Goal: Task Accomplishment & Management: Complete application form

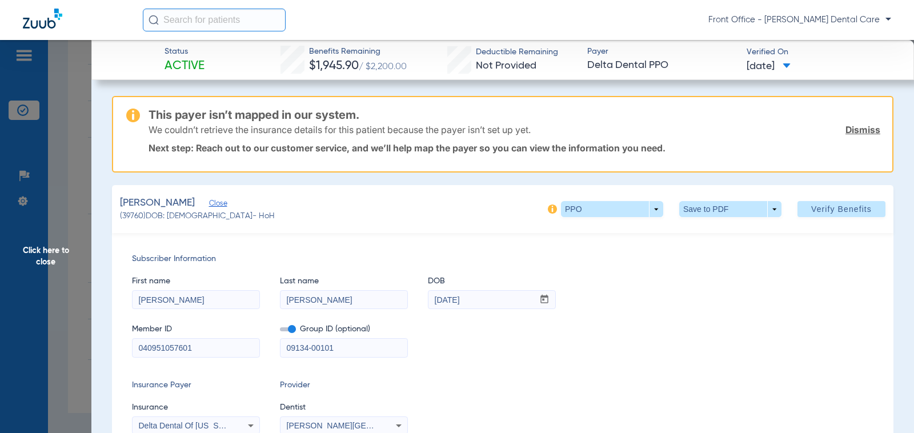
click at [45, 250] on span "Click here to close" at bounding box center [45, 256] width 91 height 433
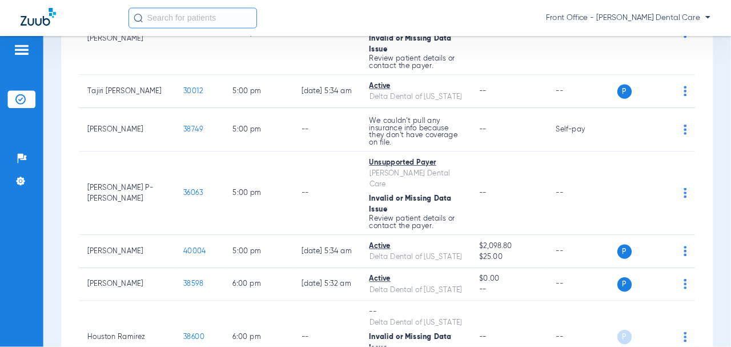
scroll to position [3940, 0]
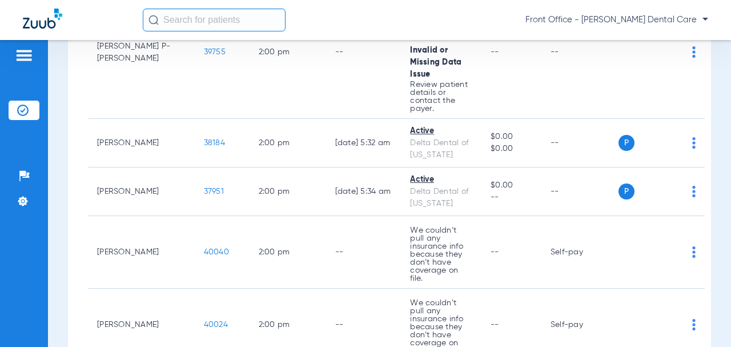
click at [541, 216] on td "Self-pay" at bounding box center [579, 252] width 77 height 73
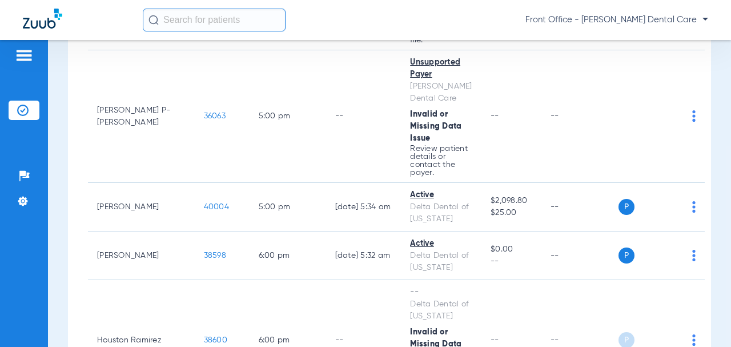
scroll to position [5711, 0]
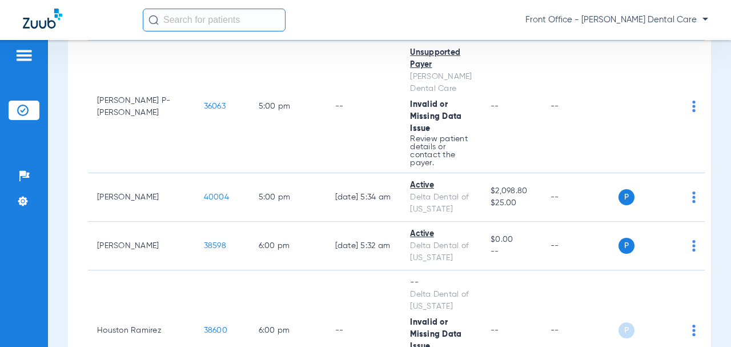
click at [204, 326] on span "38600" at bounding box center [215, 330] width 23 height 8
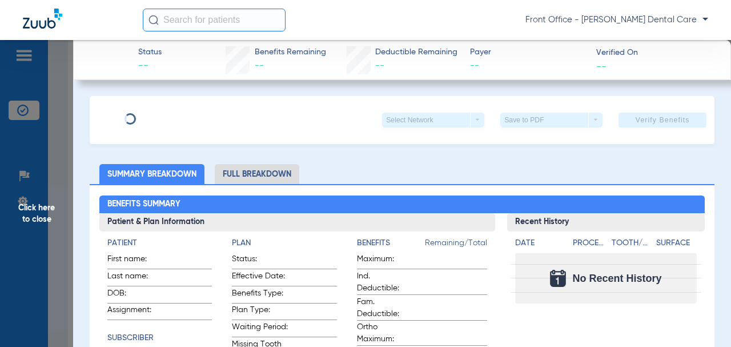
type input "[GEOGRAPHIC_DATA]"
type input "[PERSON_NAME]"
type input "[DATE]"
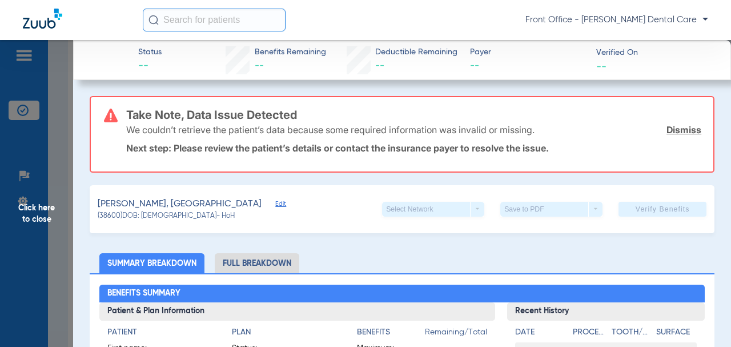
click at [275, 203] on span "Edit" at bounding box center [280, 205] width 10 height 11
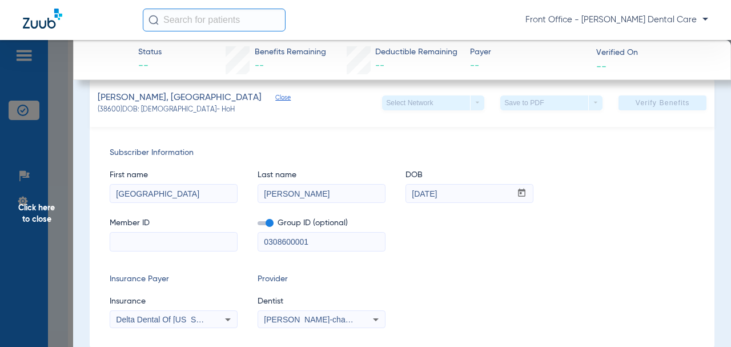
scroll to position [114, 0]
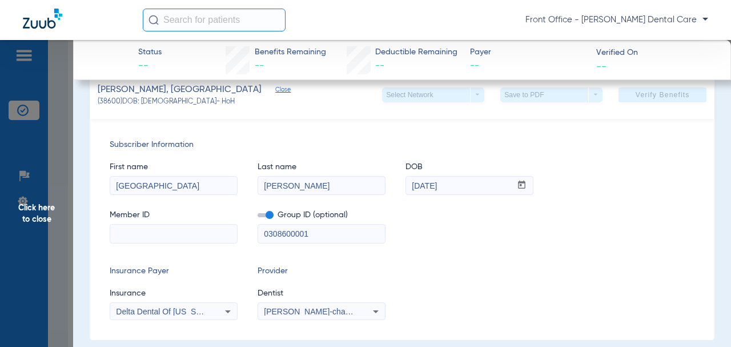
drag, startPoint x: 312, startPoint y: 231, endPoint x: 276, endPoint y: 230, distance: 36.6
click at [312, 230] on input "0308600001" at bounding box center [321, 233] width 127 height 18
click at [259, 229] on input "0308600001" at bounding box center [321, 233] width 127 height 18
paste input "-"
type input "03086-00001"
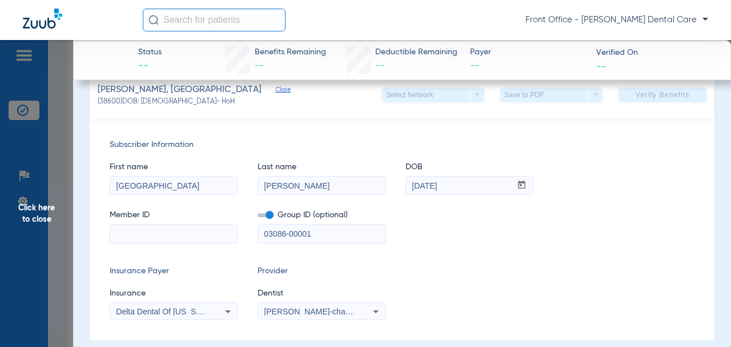
click at [196, 232] on input at bounding box center [173, 233] width 127 height 18
paste input "244007043103"
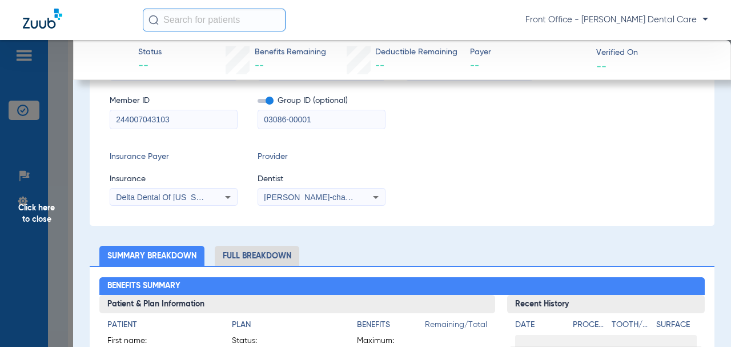
scroll to position [25, 0]
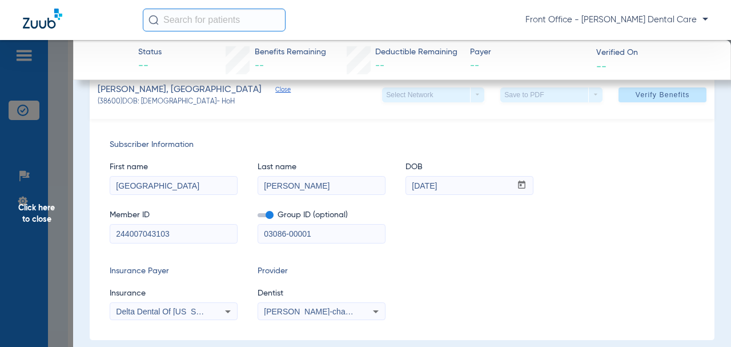
type input "244007043103"
click at [636, 99] on span "Verify Benefits" at bounding box center [663, 94] width 54 height 9
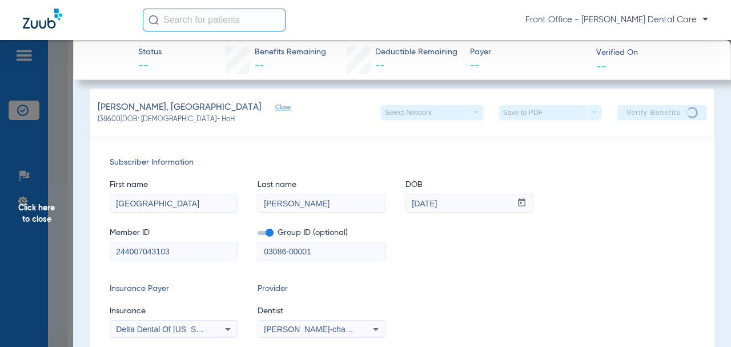
scroll to position [0, 0]
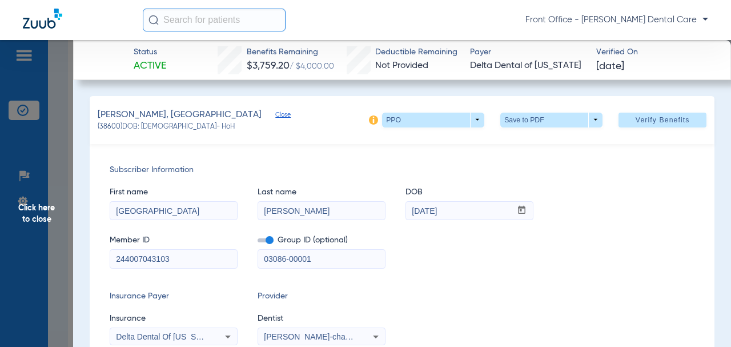
click at [46, 220] on span "Click here to close" at bounding box center [36, 213] width 73 height 347
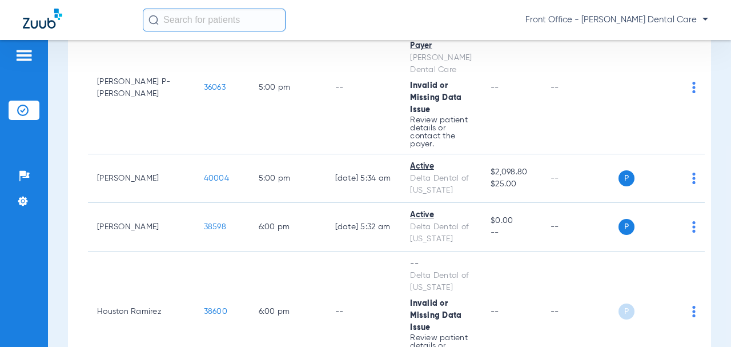
scroll to position [5768, 0]
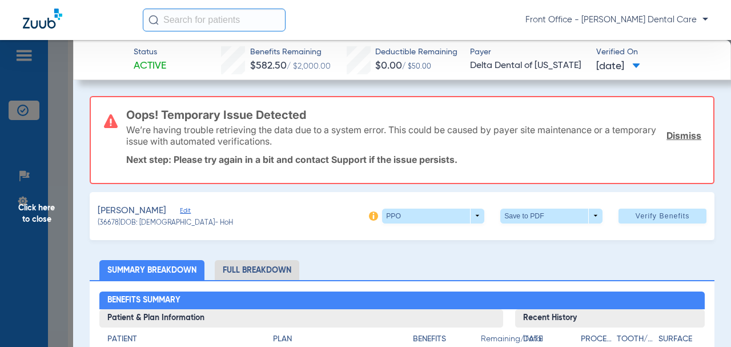
click at [37, 212] on span "Click here to close" at bounding box center [36, 213] width 73 height 347
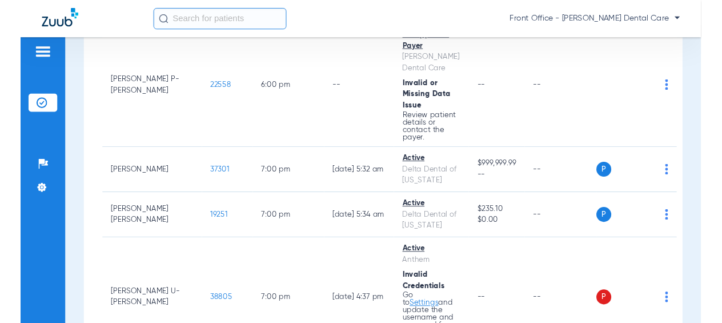
scroll to position [6282, 0]
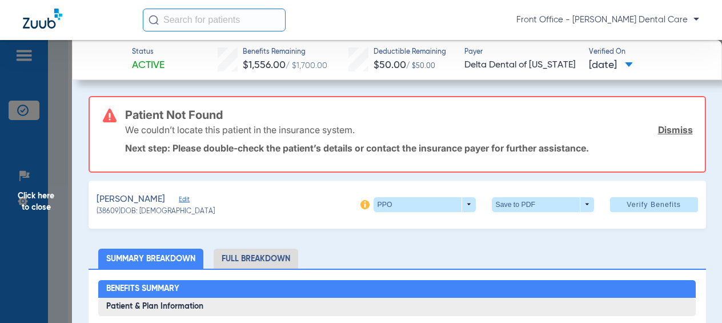
click at [189, 198] on span "Edit" at bounding box center [184, 200] width 10 height 11
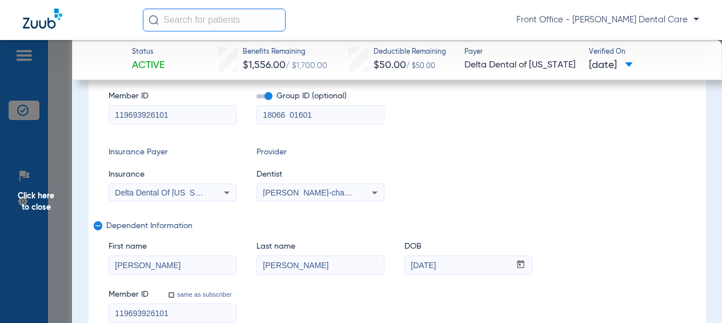
scroll to position [171, 0]
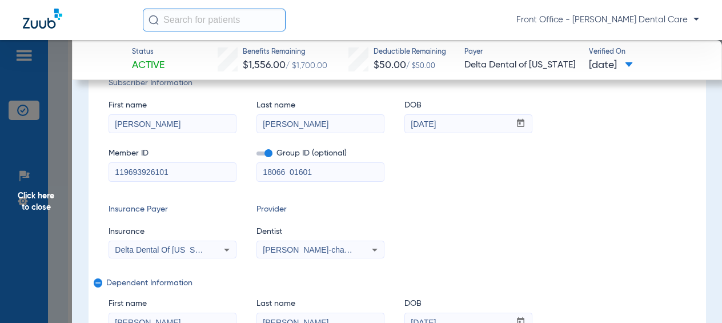
drag, startPoint x: 308, startPoint y: 170, endPoint x: 260, endPoint y: 171, distance: 48.0
click at [260, 171] on input "18066 01601" at bounding box center [320, 172] width 127 height 18
paste input "-00017"
type input "18066-00017"
click at [94, 170] on div "Subscriber Information First name [PERSON_NAME] Last name [PERSON_NAME] mm / dd…" at bounding box center [397, 228] width 617 height 343
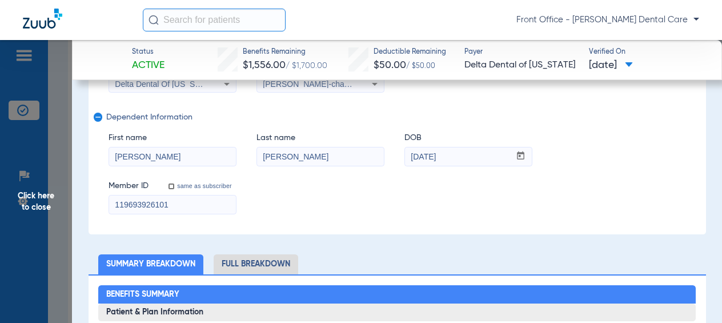
scroll to position [343, 0]
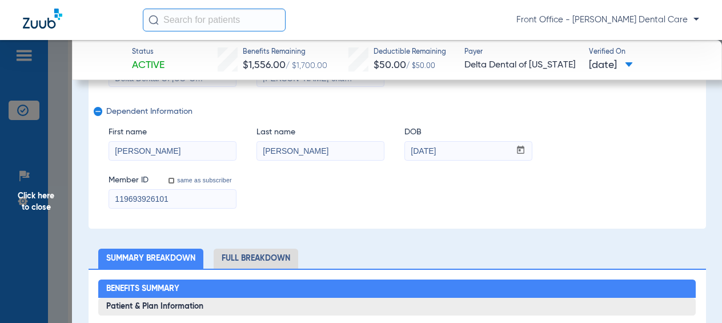
drag, startPoint x: 158, startPoint y: 200, endPoint x: 127, endPoint y: 179, distance: 37.9
click at [110, 196] on input "119693926101" at bounding box center [172, 199] width 127 height 18
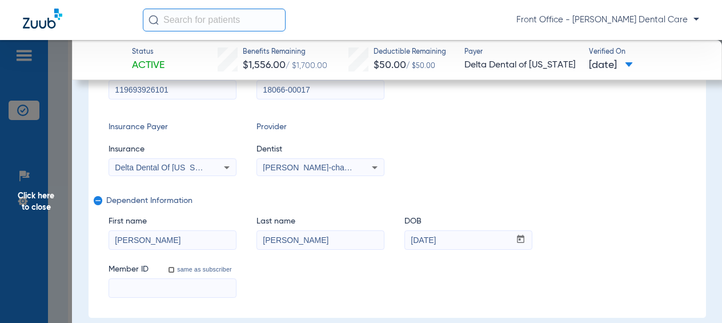
scroll to position [432, 0]
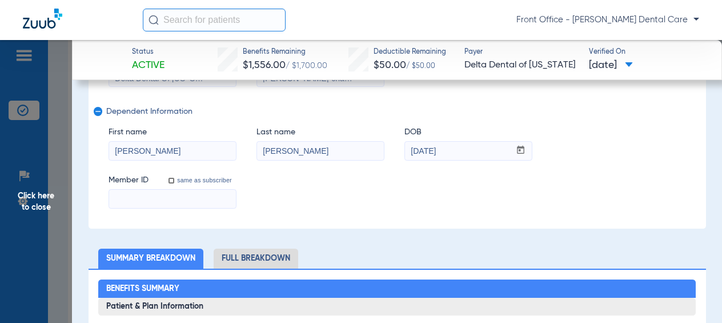
drag, startPoint x: 115, startPoint y: 151, endPoint x: 294, endPoint y: 154, distance: 178.8
click at [103, 151] on div "Subscriber Information First name [PERSON_NAME] Last name [PERSON_NAME] mm / dd…" at bounding box center [397, 57] width 617 height 343
drag, startPoint x: 263, startPoint y: 150, endPoint x: 450, endPoint y: 146, distance: 186.8
click at [247, 150] on div "First name Last name [PERSON_NAME] DOB mm / dd / yyyy [DATE]" at bounding box center [397, 138] width 577 height 44
drag, startPoint x: 428, startPoint y: 153, endPoint x: 138, endPoint y: 126, distance: 290.9
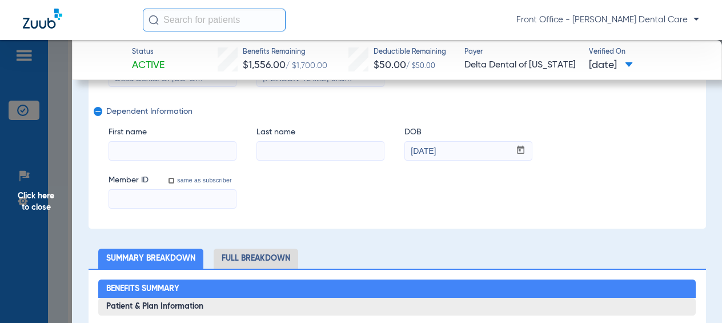
click at [386, 152] on div "First name Last name DOB mm / dd / yyyy [DATE]" at bounding box center [397, 138] width 577 height 44
click at [97, 113] on mat-icon "remove" at bounding box center [97, 114] width 7 height 14
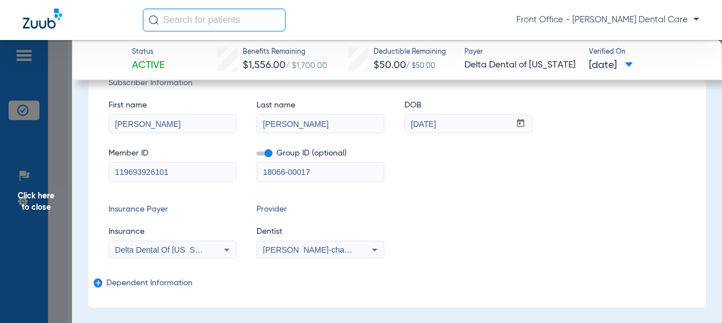
scroll to position [114, 0]
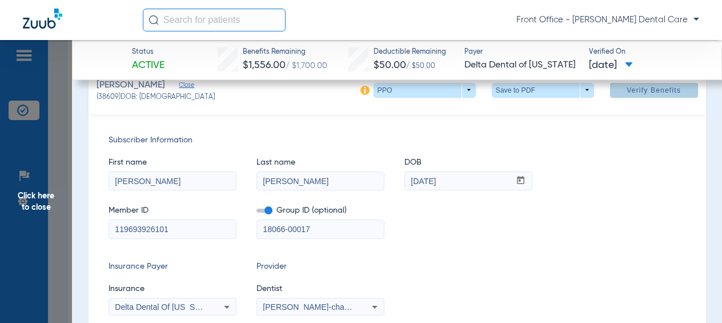
click at [641, 93] on span "Verify Benefits" at bounding box center [654, 90] width 54 height 9
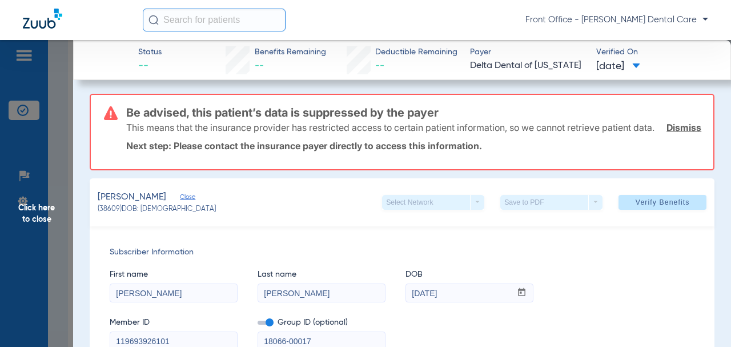
scroll to position [0, 0]
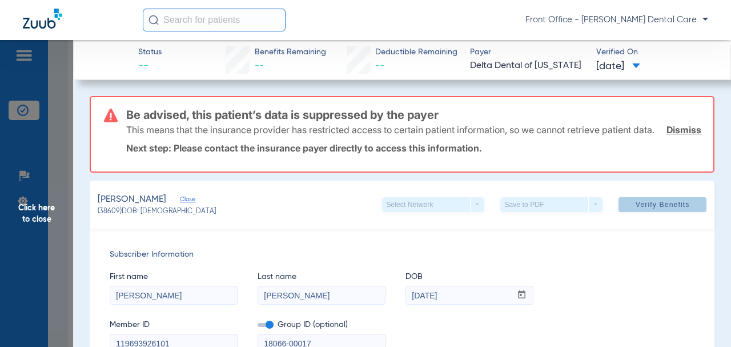
click at [657, 209] on span "Verify Benefits" at bounding box center [663, 204] width 54 height 9
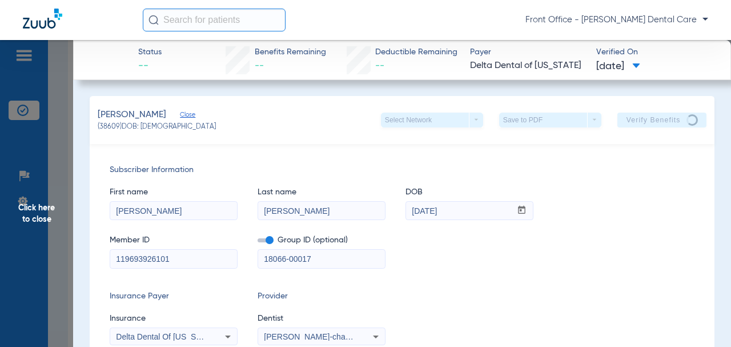
click at [49, 204] on span "Click here to close" at bounding box center [36, 213] width 73 height 347
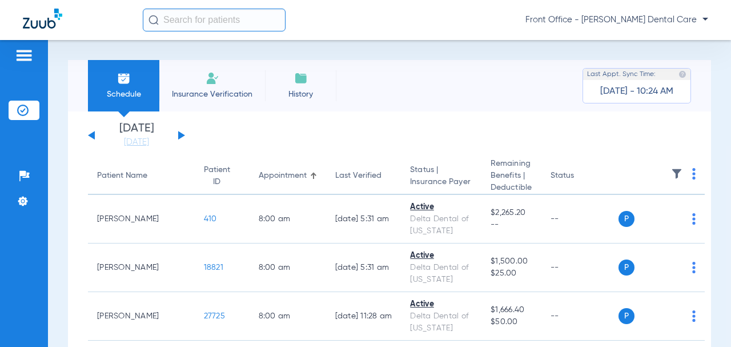
click at [180, 135] on button at bounding box center [181, 135] width 7 height 9
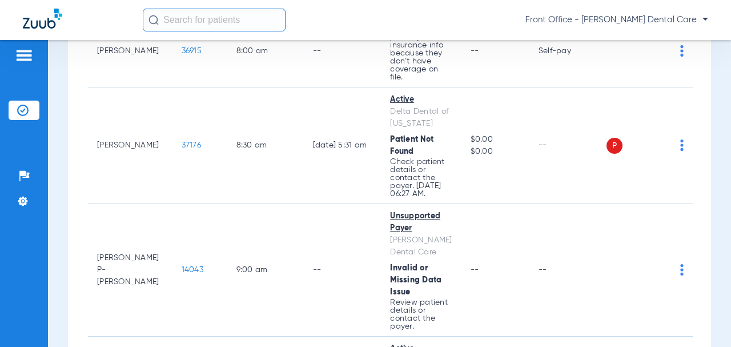
scroll to position [171, 0]
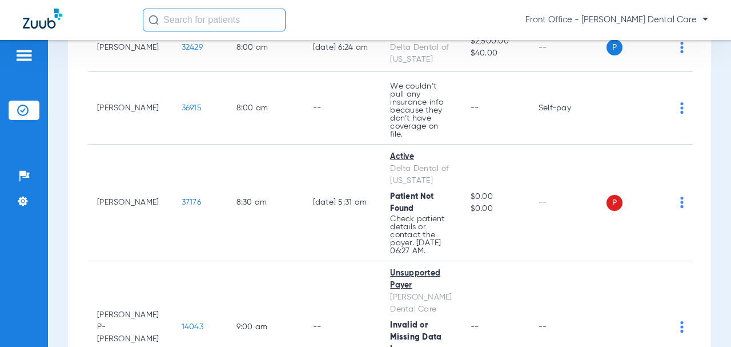
click at [192, 205] on span "37176" at bounding box center [191, 202] width 19 height 8
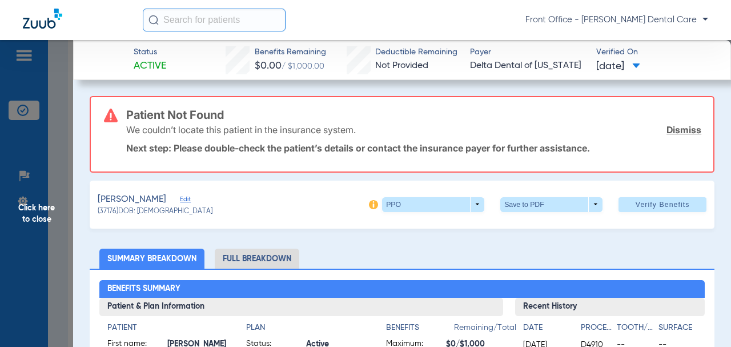
click at [182, 197] on span "Edit" at bounding box center [185, 200] width 10 height 11
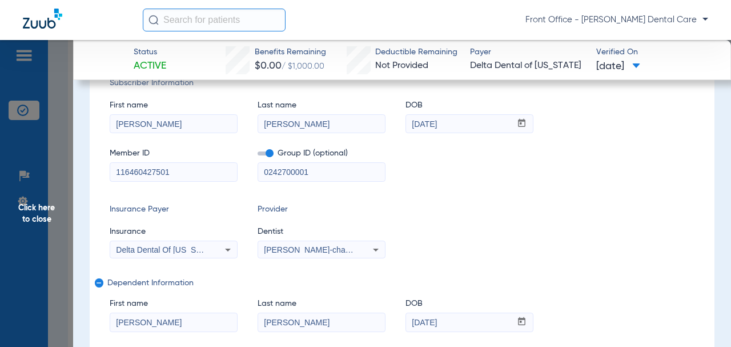
drag, startPoint x: 329, startPoint y: 171, endPoint x: 237, endPoint y: 166, distance: 92.1
click at [237, 166] on div "Member ID 116460427501 Group ID (optional) 0242700001" at bounding box center [402, 159] width 585 height 44
paste input "-"
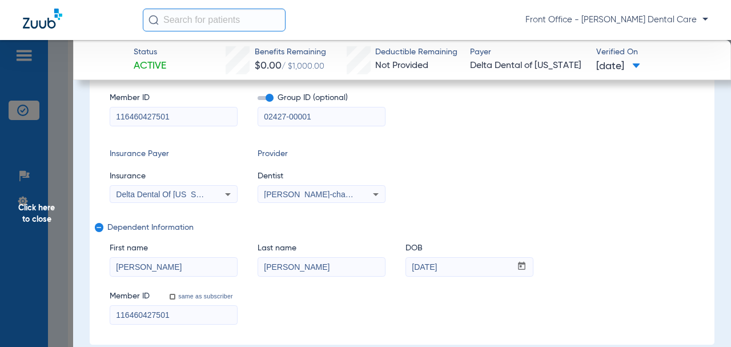
scroll to position [228, 0]
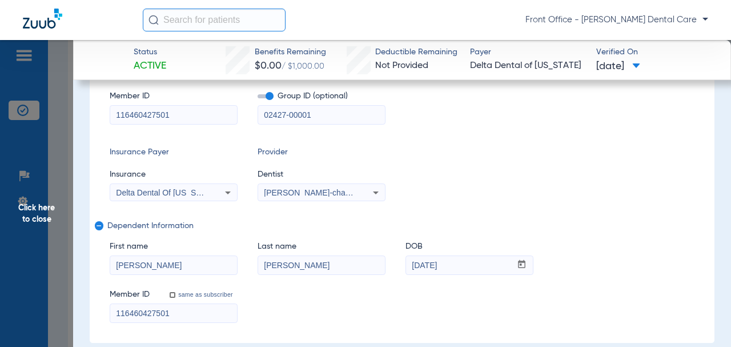
type input "02427-00001"
drag, startPoint x: 250, startPoint y: 261, endPoint x: 457, endPoint y: 277, distance: 208.0
click at [234, 261] on div "First name [PERSON_NAME] Last name [PERSON_NAME] DOB mm / dd / yyyy [DATE]" at bounding box center [402, 252] width 585 height 44
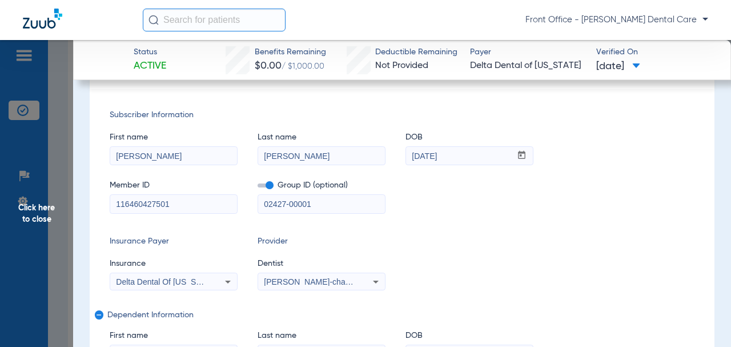
scroll to position [318, 0]
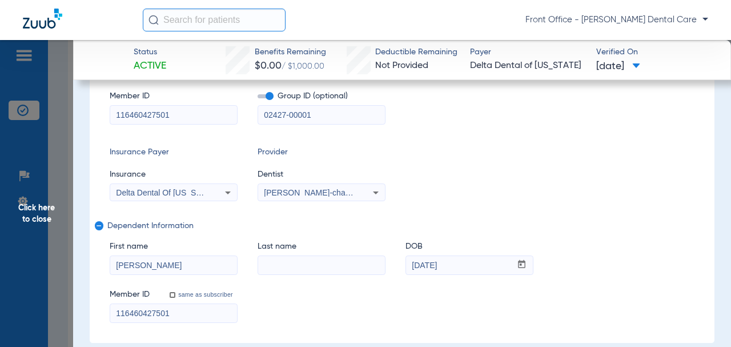
drag, startPoint x: 470, startPoint y: 272, endPoint x: 300, endPoint y: 262, distance: 170.5
click at [375, 268] on div "First name [PERSON_NAME] Last name DOB mm / dd / yyyy [DATE]" at bounding box center [402, 252] width 585 height 44
drag, startPoint x: 158, startPoint y: 311, endPoint x: 136, endPoint y: 282, distance: 36.3
click at [109, 299] on div "Subscriber Information First name [PERSON_NAME] Last name [PERSON_NAME] mm / dd…" at bounding box center [402, 171] width 625 height 343
click at [102, 259] on div "Subscriber Information First name [PERSON_NAME] Last name [PERSON_NAME] mm / dd…" at bounding box center [402, 171] width 625 height 343
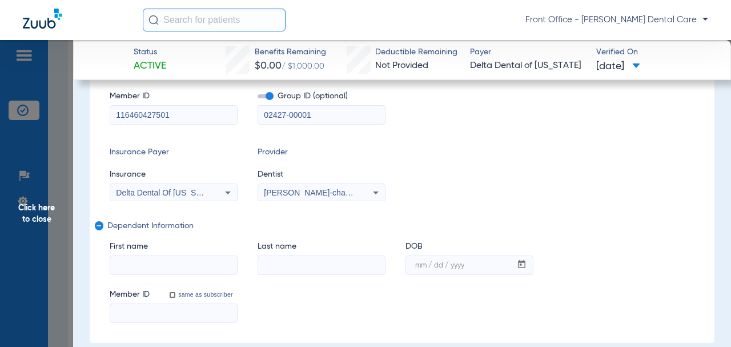
click at [97, 226] on mat-icon "remove" at bounding box center [98, 228] width 7 height 14
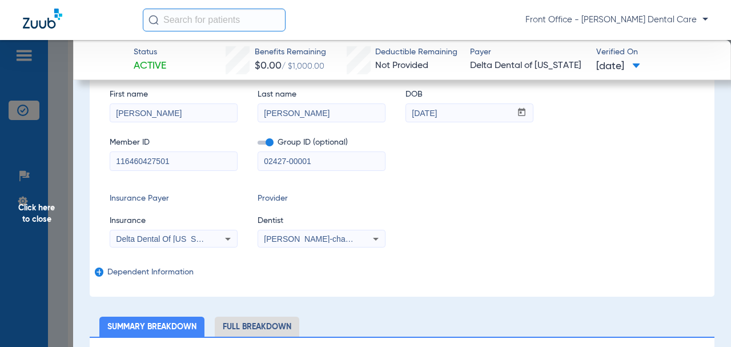
scroll to position [171, 0]
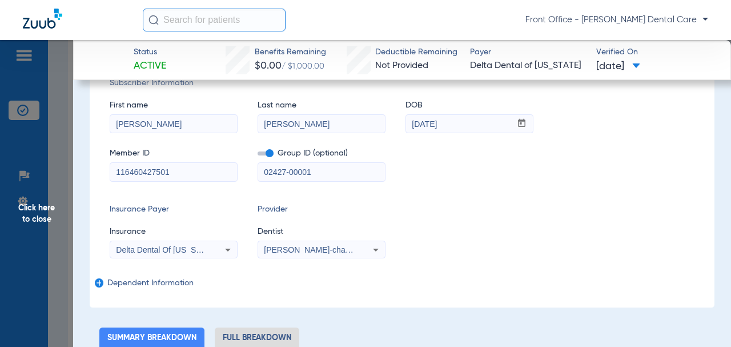
drag, startPoint x: 153, startPoint y: 170, endPoint x: 138, endPoint y: 172, distance: 15.0
click at [107, 168] on div "Subscriber Information First name [PERSON_NAME] Last name [PERSON_NAME] mm / dd…" at bounding box center [402, 182] width 625 height 250
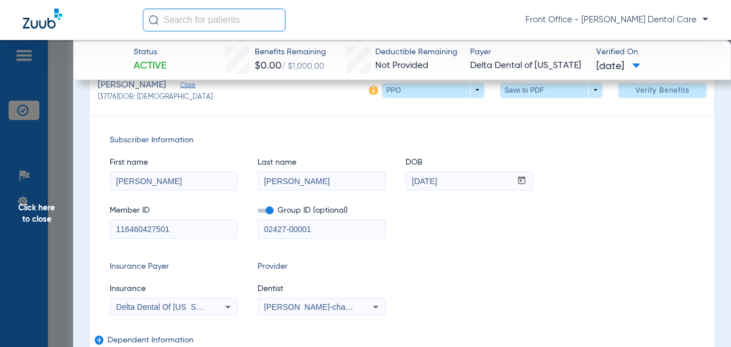
click at [636, 93] on span "Verify Benefits" at bounding box center [663, 90] width 54 height 9
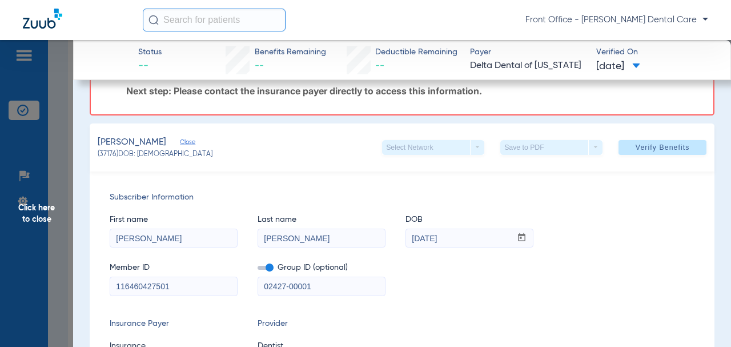
scroll to position [0, 0]
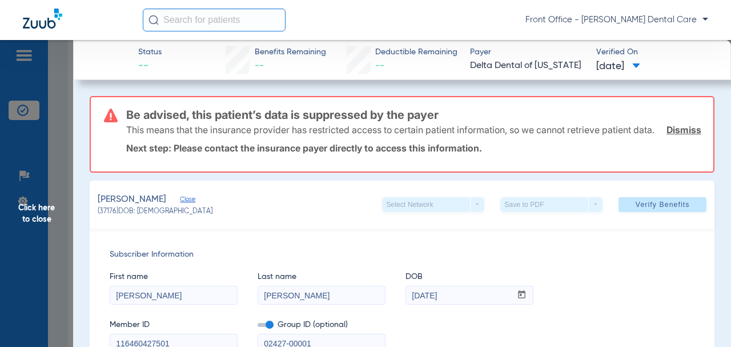
click at [647, 209] on span "Verify Benefits" at bounding box center [663, 204] width 54 height 9
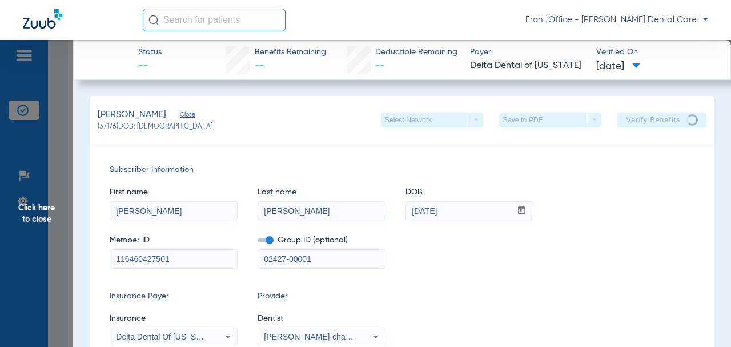
click at [42, 218] on span "Click here to close" at bounding box center [36, 213] width 73 height 347
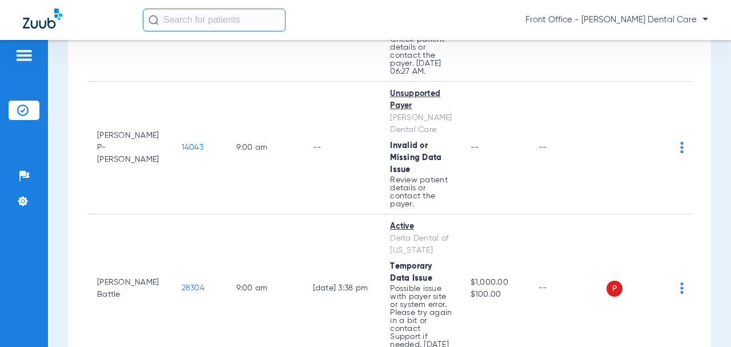
scroll to position [343, 0]
